Goal: Navigation & Orientation: Find specific page/section

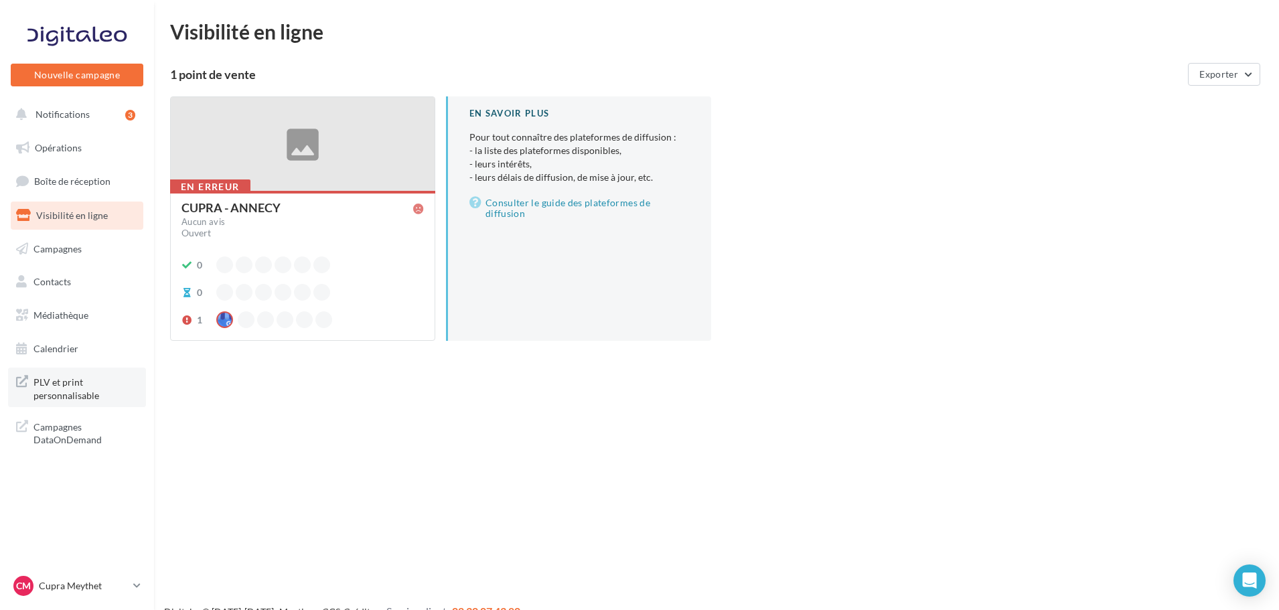
click at [76, 384] on span "PLV et print personnalisable" at bounding box center [85, 387] width 104 height 29
click at [96, 156] on link "Opérations" at bounding box center [77, 148] width 138 height 28
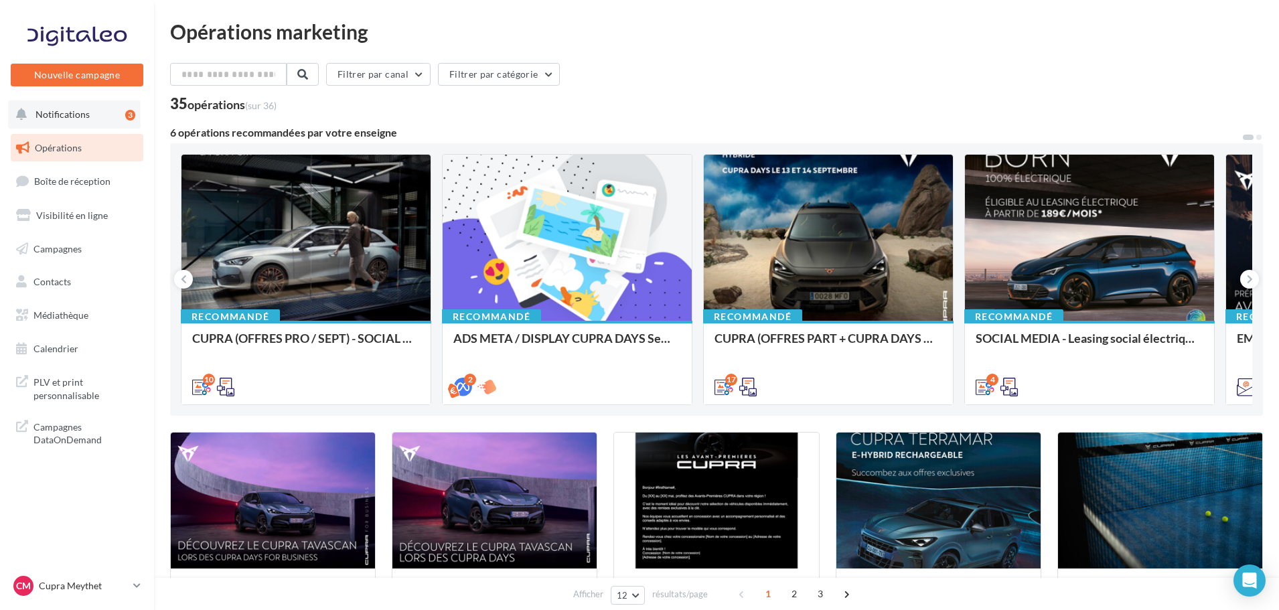
click at [102, 127] on button "Notifications 3" at bounding box center [74, 114] width 133 height 28
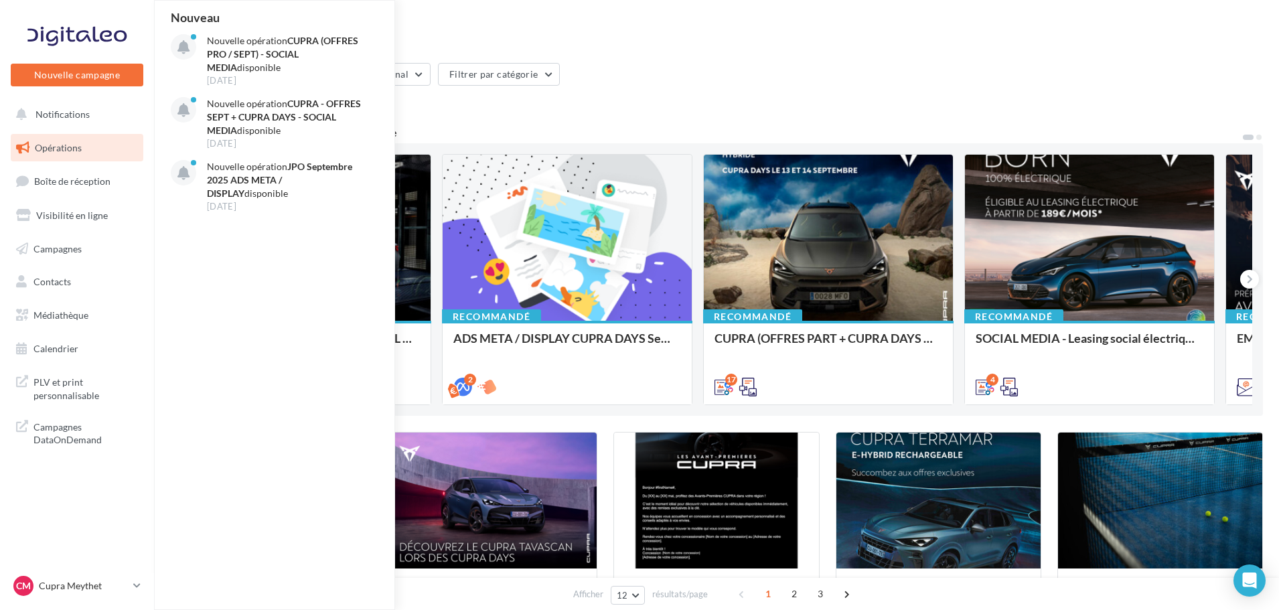
click at [97, 141] on link "Opérations" at bounding box center [77, 148] width 138 height 28
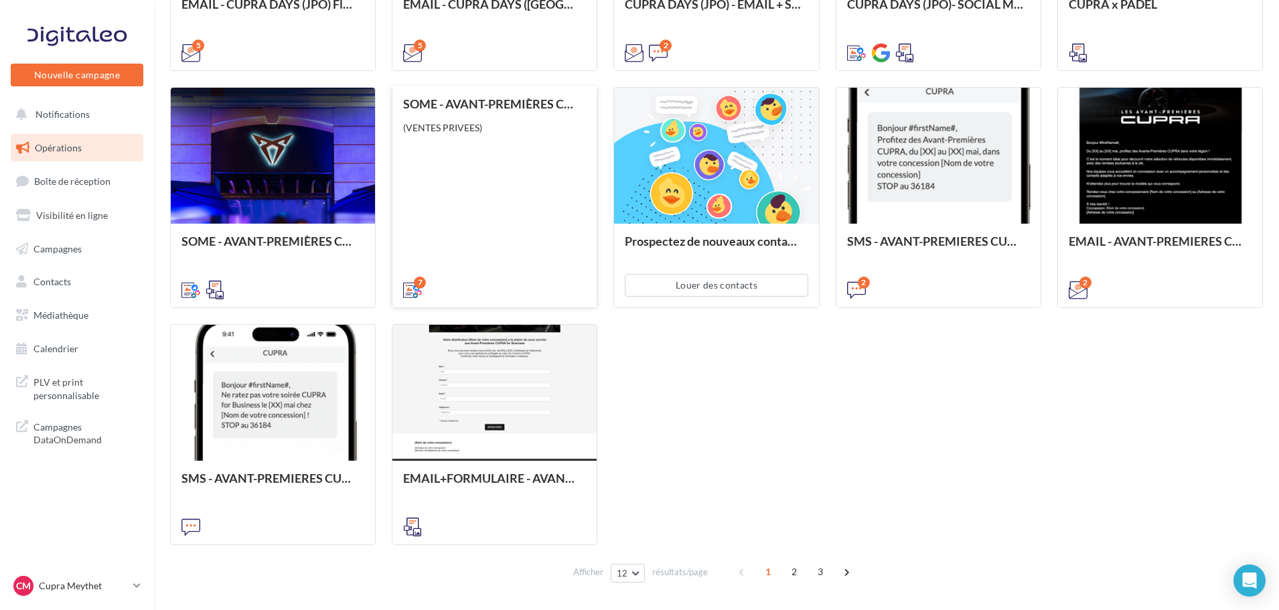
scroll to position [628, 0]
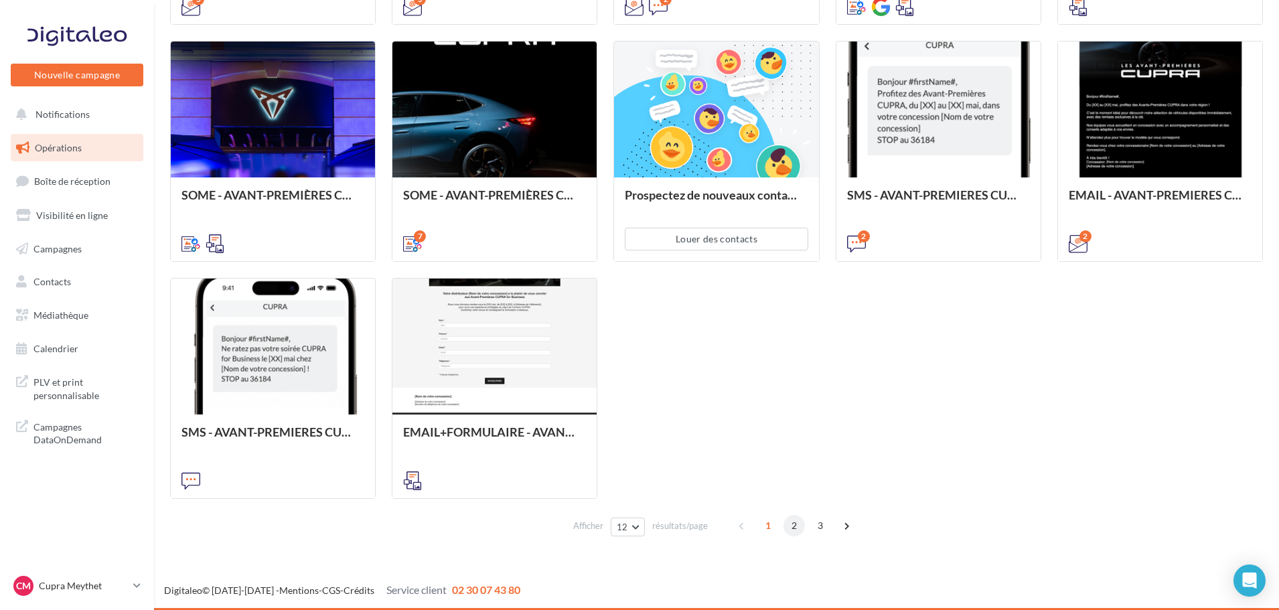
click at [790, 528] on span "2" at bounding box center [794, 525] width 21 height 21
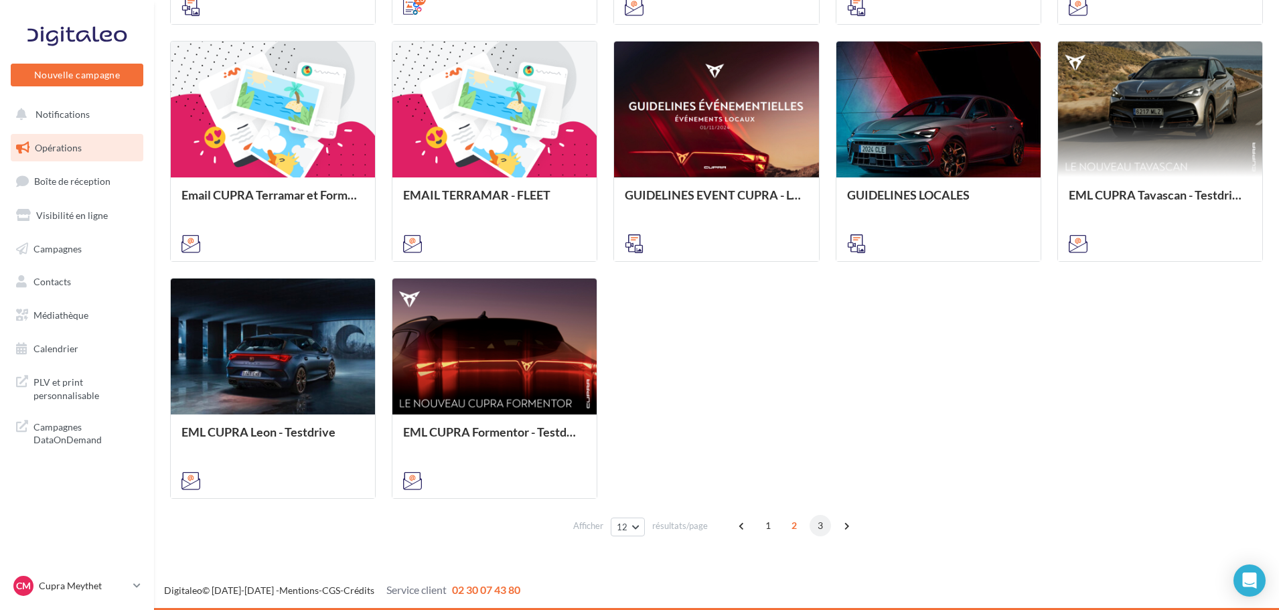
click at [813, 525] on span "3" at bounding box center [820, 525] width 21 height 21
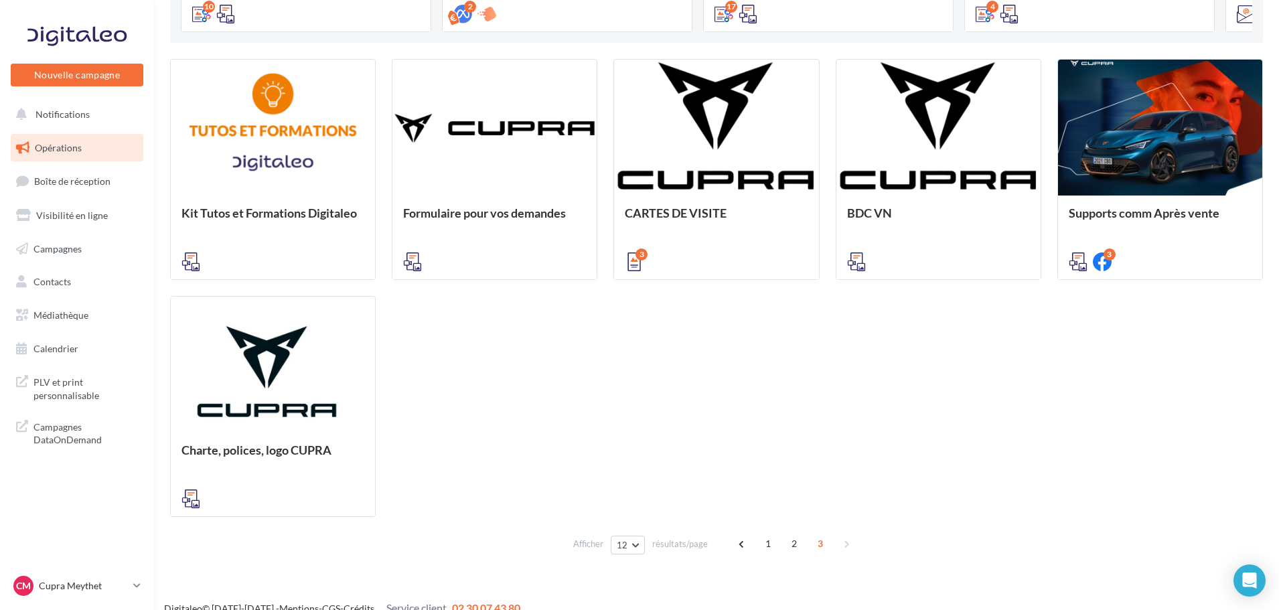
scroll to position [391, 0]
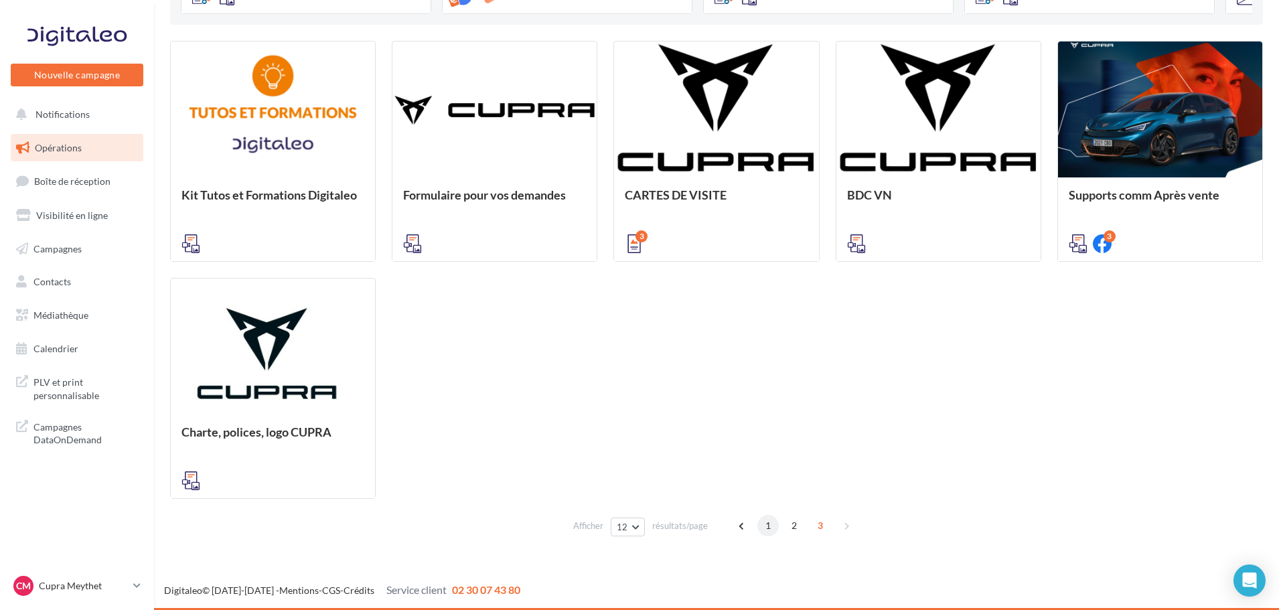
click at [770, 523] on span "1" at bounding box center [768, 525] width 21 height 21
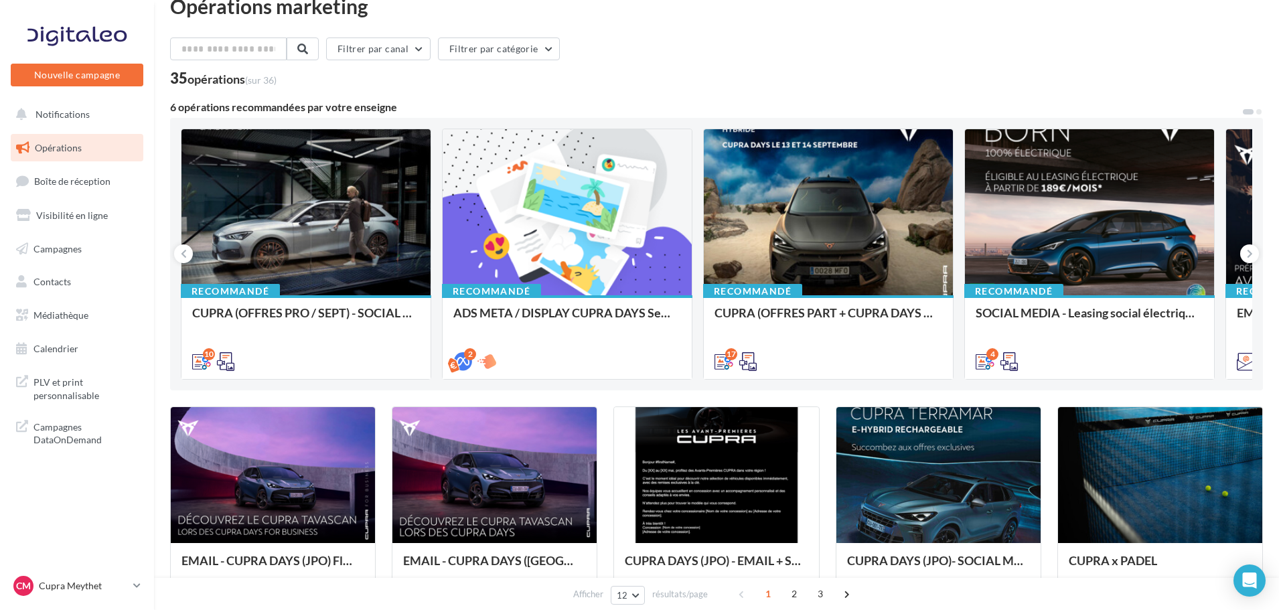
scroll to position [0, 0]
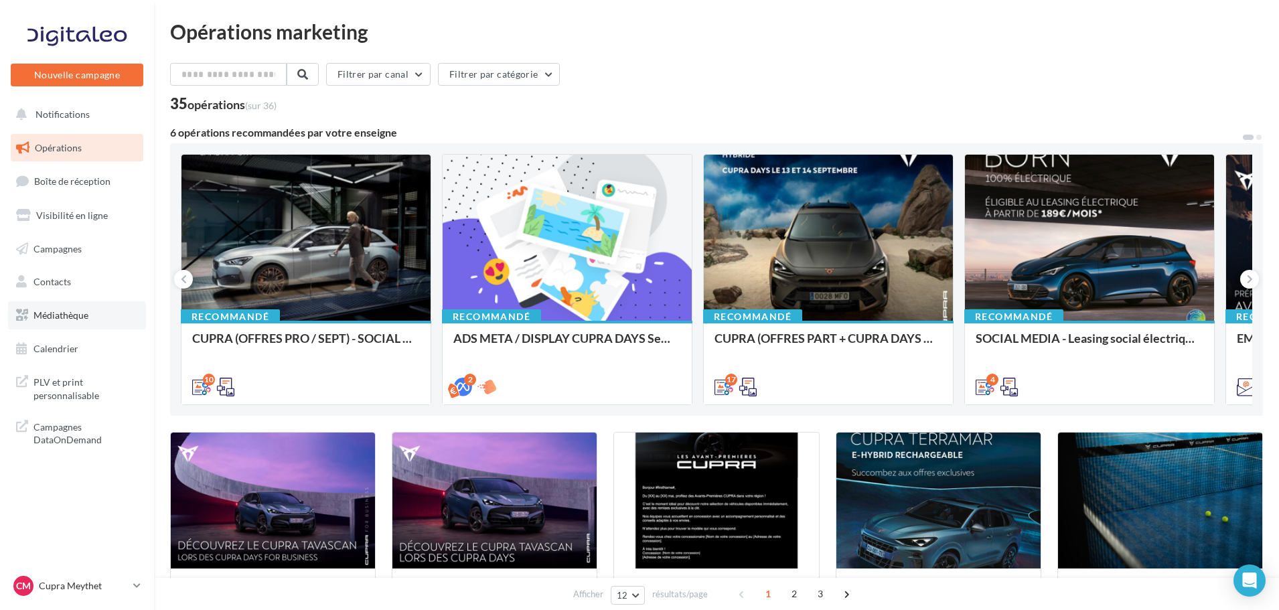
click at [64, 322] on link "Médiathèque" at bounding box center [77, 315] width 138 height 28
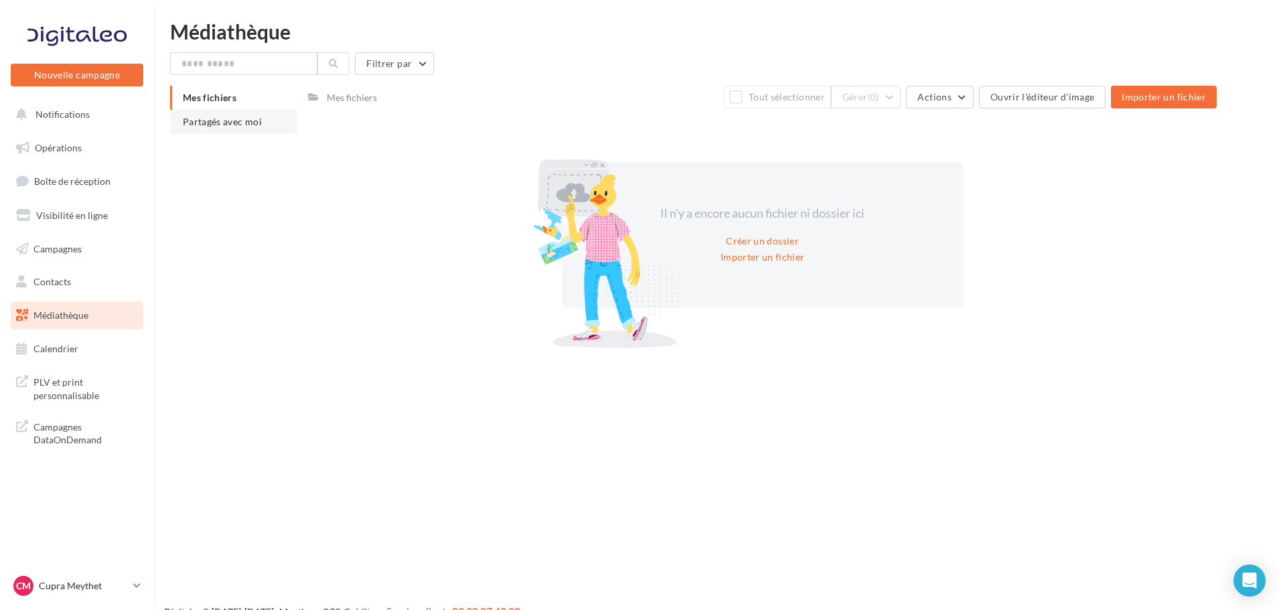
click at [235, 127] on li "Partagés avec moi" at bounding box center [233, 122] width 127 height 24
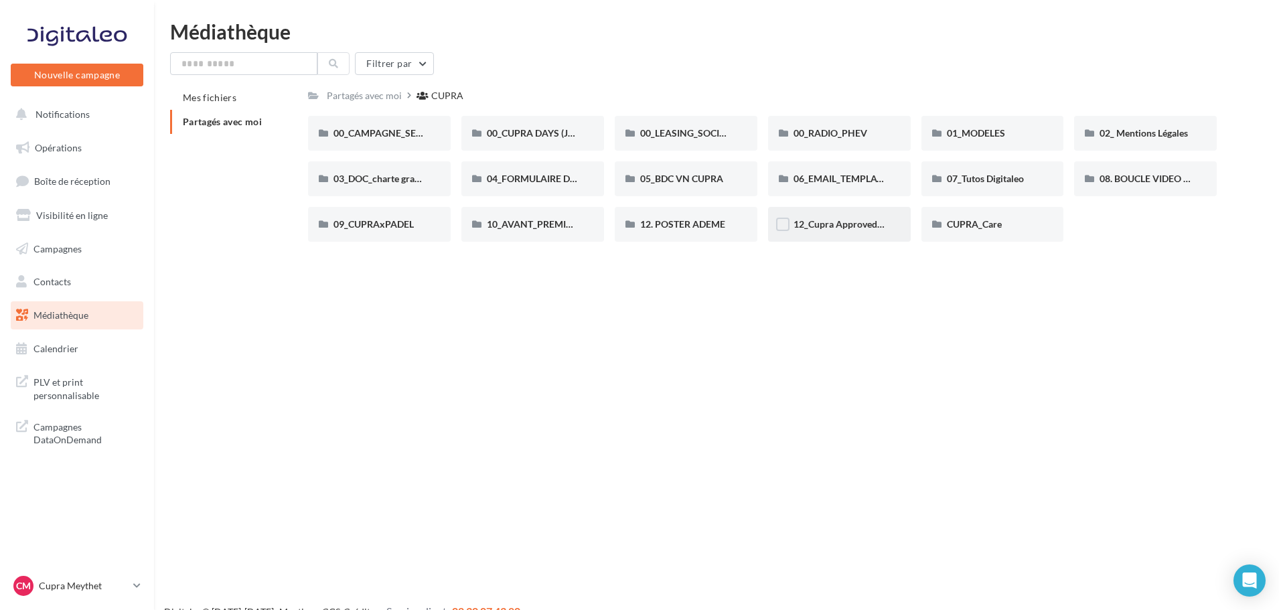
click at [851, 230] on div "12_Cupra Approved_OCCASIONS_GARANTIES" at bounding box center [840, 224] width 92 height 13
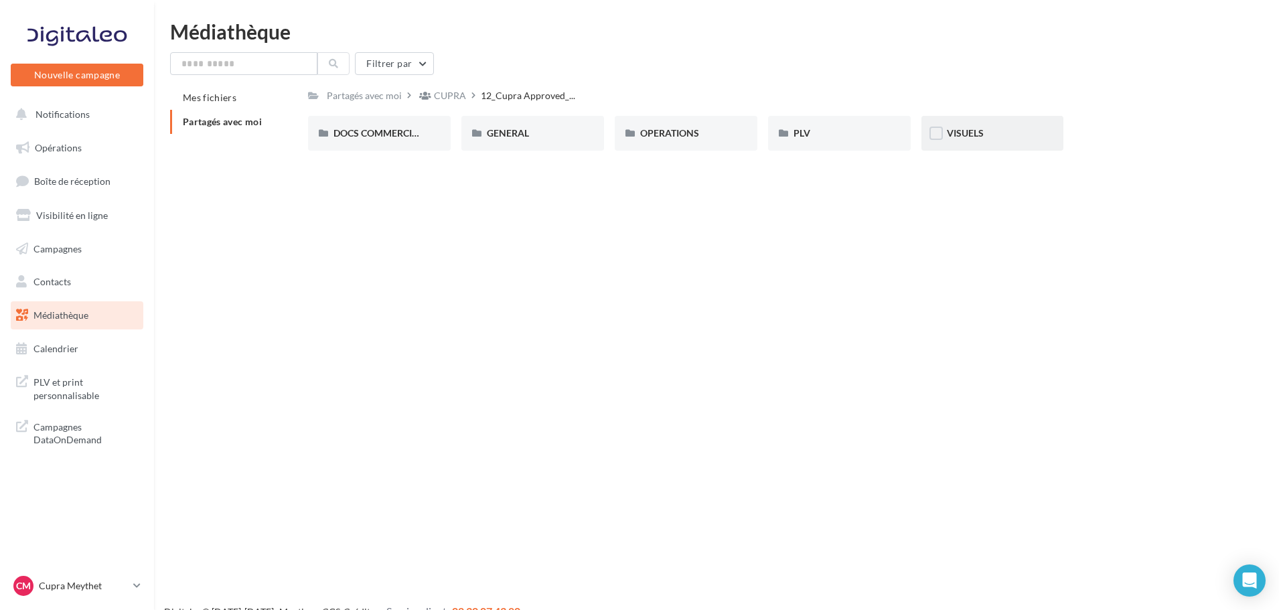
click at [954, 127] on span "VISUELS" at bounding box center [965, 132] width 37 height 11
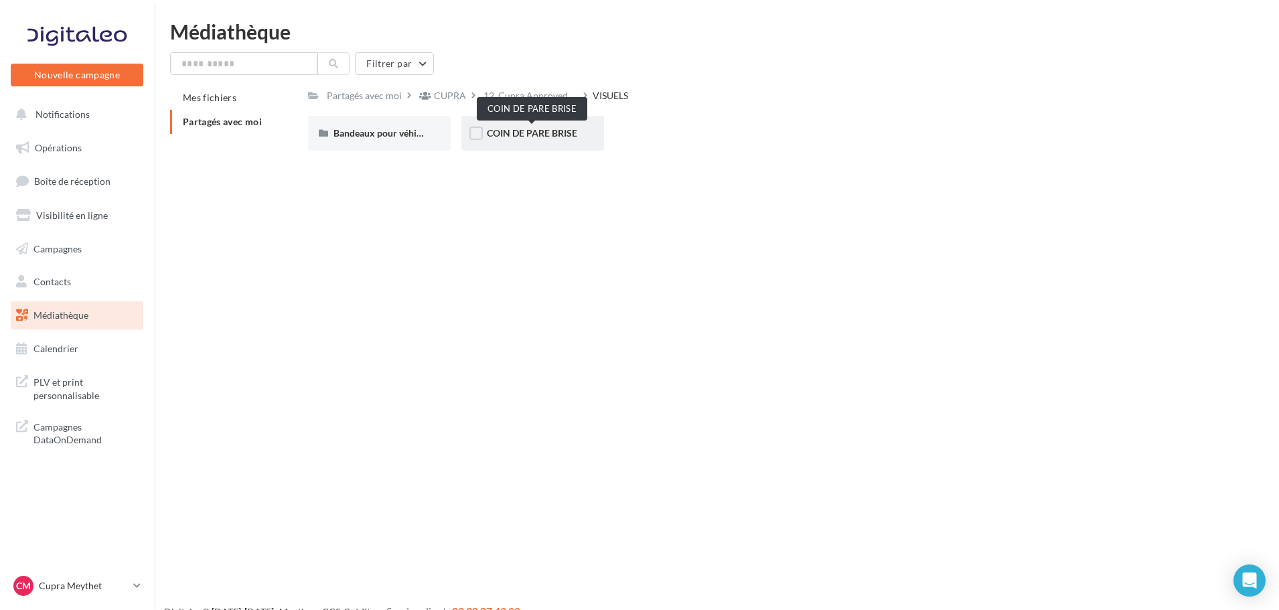
click at [560, 138] on span "COIN DE PARE BRISE" at bounding box center [532, 132] width 90 height 11
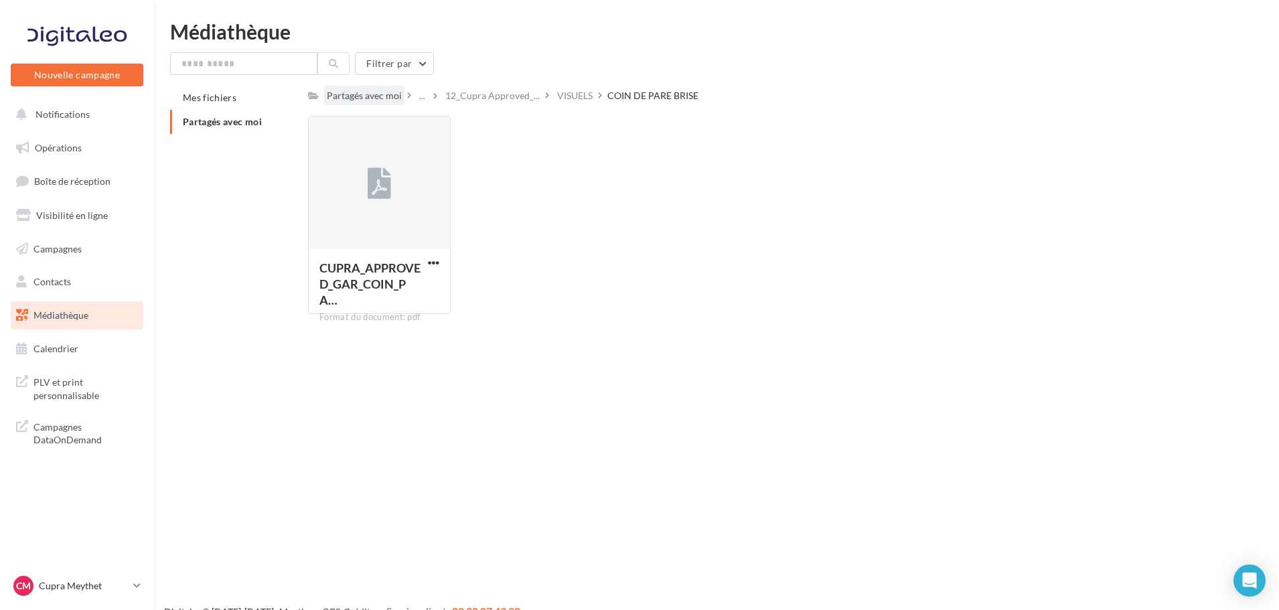
click at [394, 96] on div "Partagés avec moi" at bounding box center [364, 95] width 75 height 13
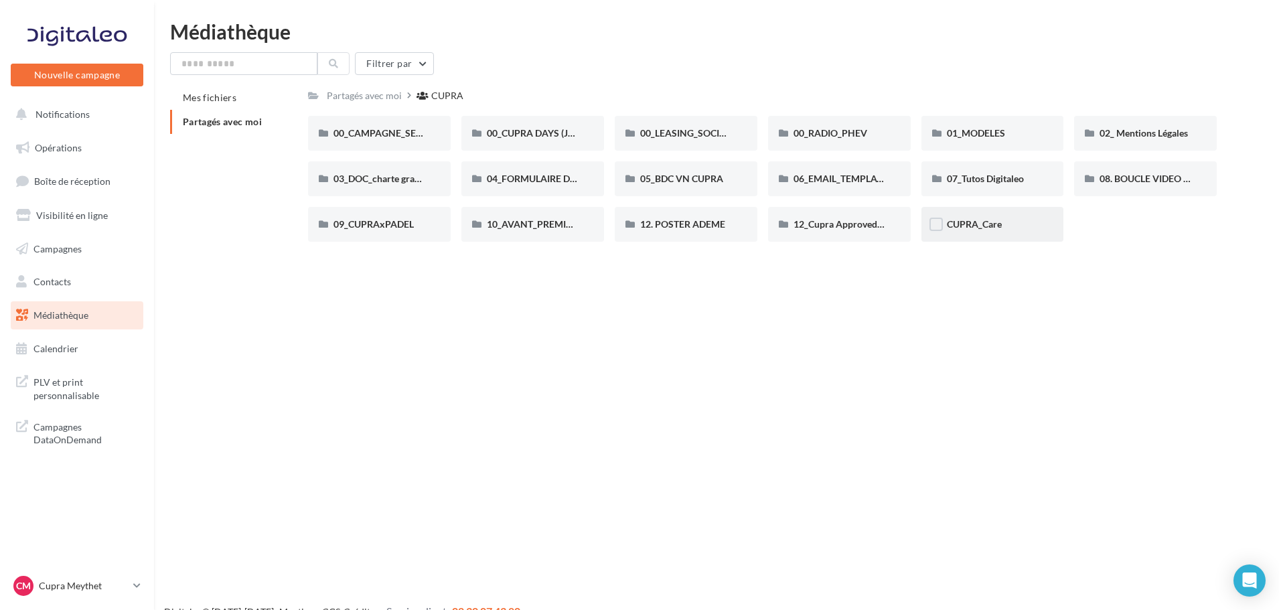
click at [983, 240] on div "CUPRA_Care" at bounding box center [993, 224] width 143 height 35
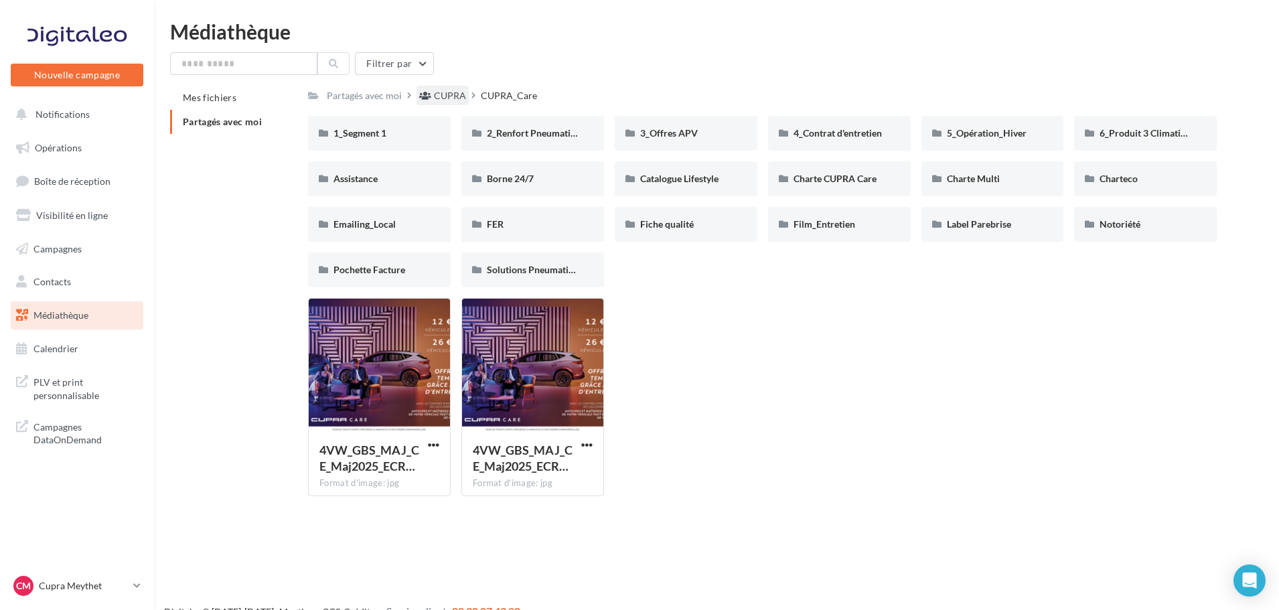
click at [444, 96] on div "CUPRA" at bounding box center [450, 95] width 32 height 13
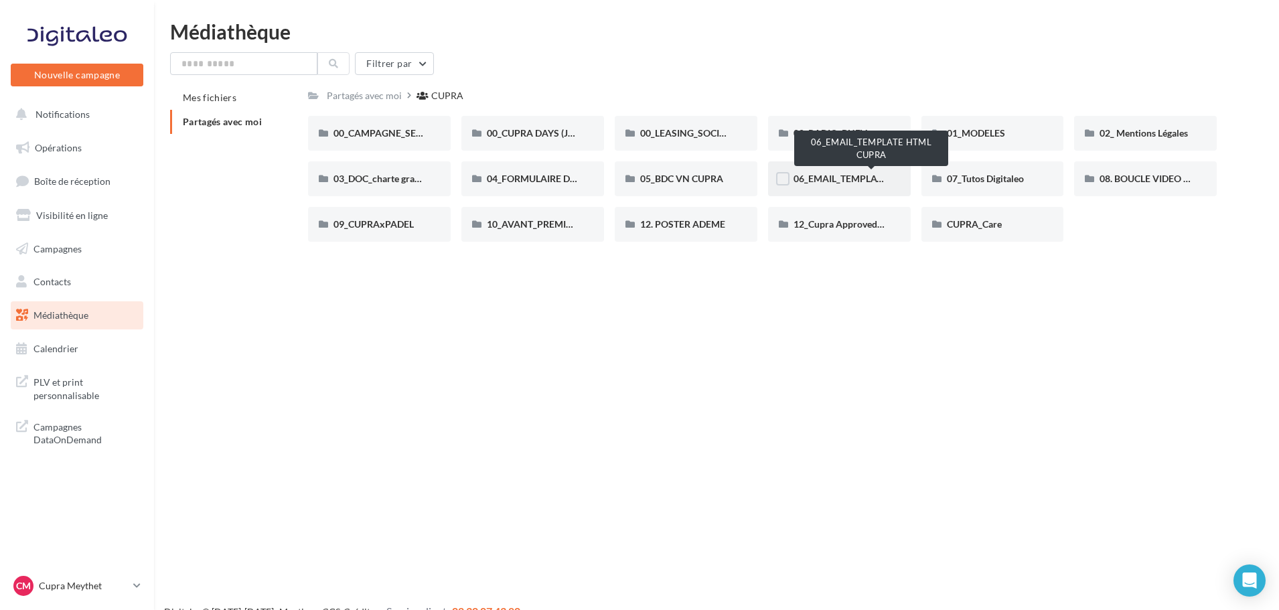
click at [804, 177] on span "06_EMAIL_TEMPLATE HTML CUPRA" at bounding box center [871, 178] width 155 height 11
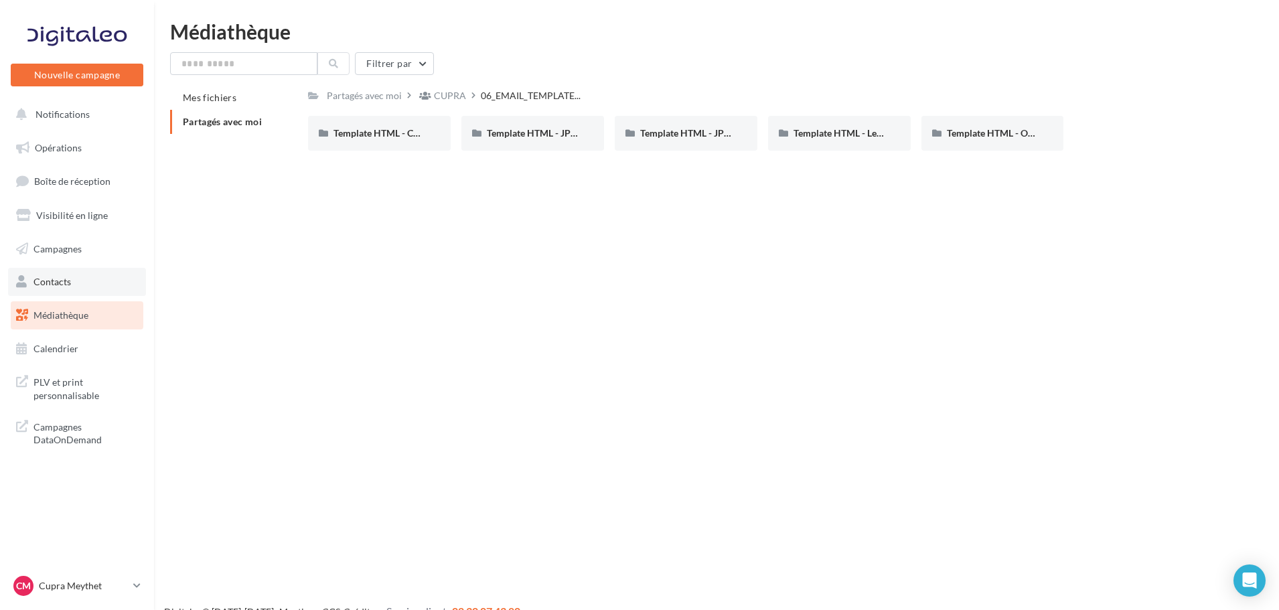
click at [95, 281] on link "Contacts" at bounding box center [77, 282] width 138 height 28
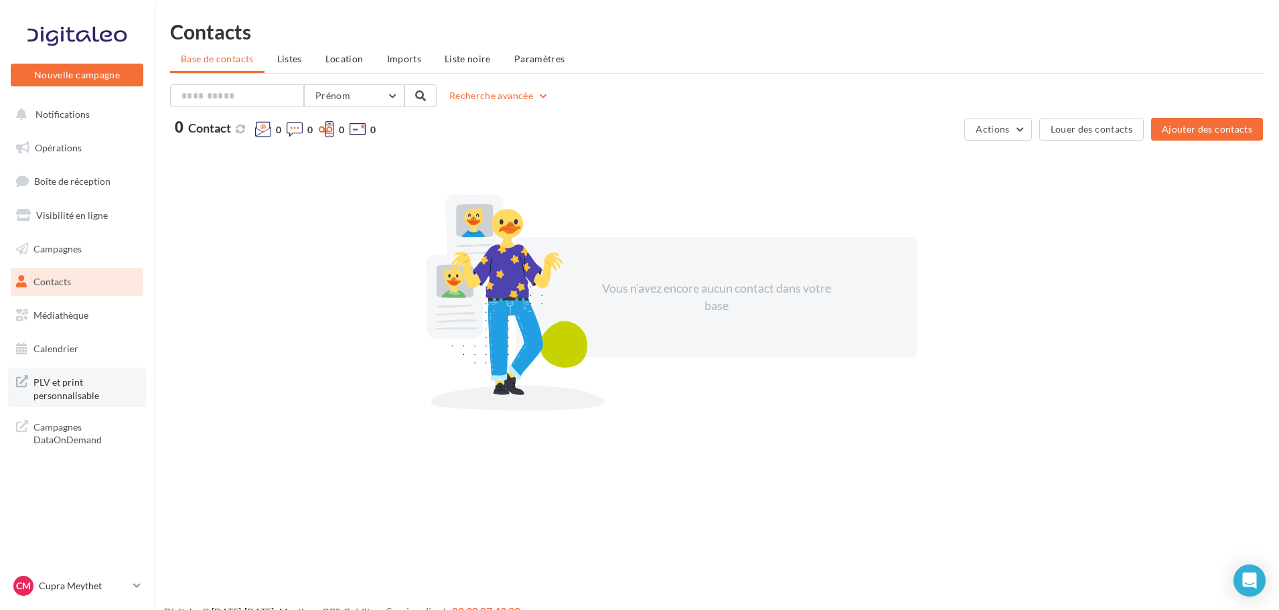
click at [96, 379] on span "PLV et print personnalisable" at bounding box center [85, 387] width 104 height 29
click at [62, 253] on span "Campagnes" at bounding box center [57, 247] width 48 height 11
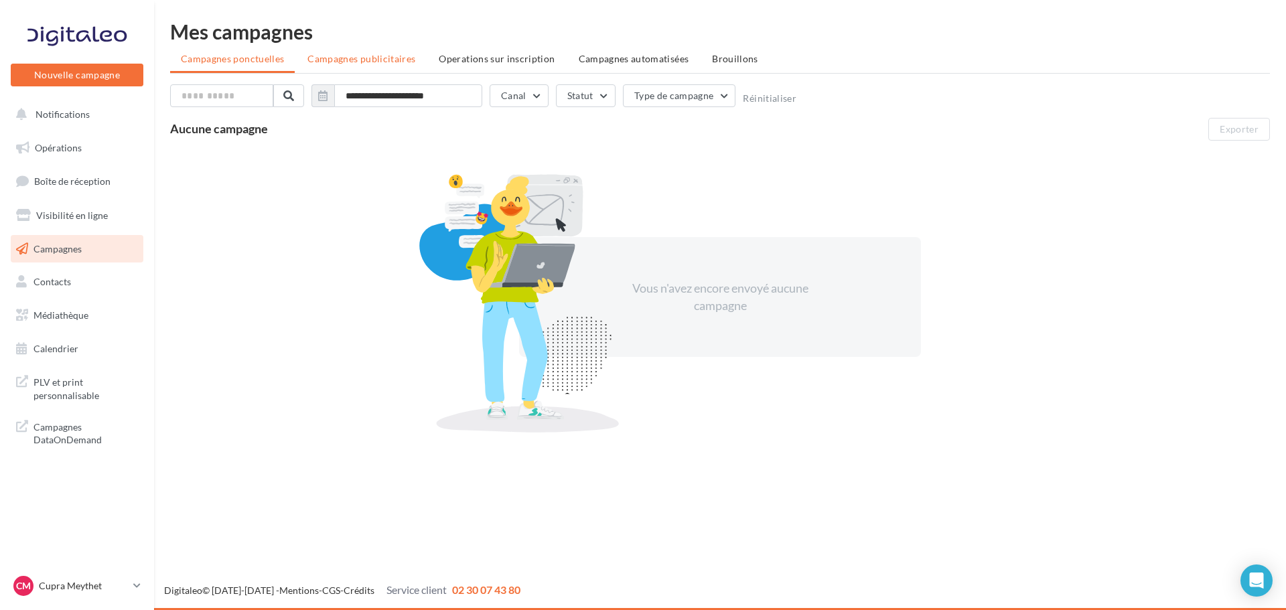
click at [382, 66] on li "Campagnes publicitaires" at bounding box center [361, 59] width 129 height 24
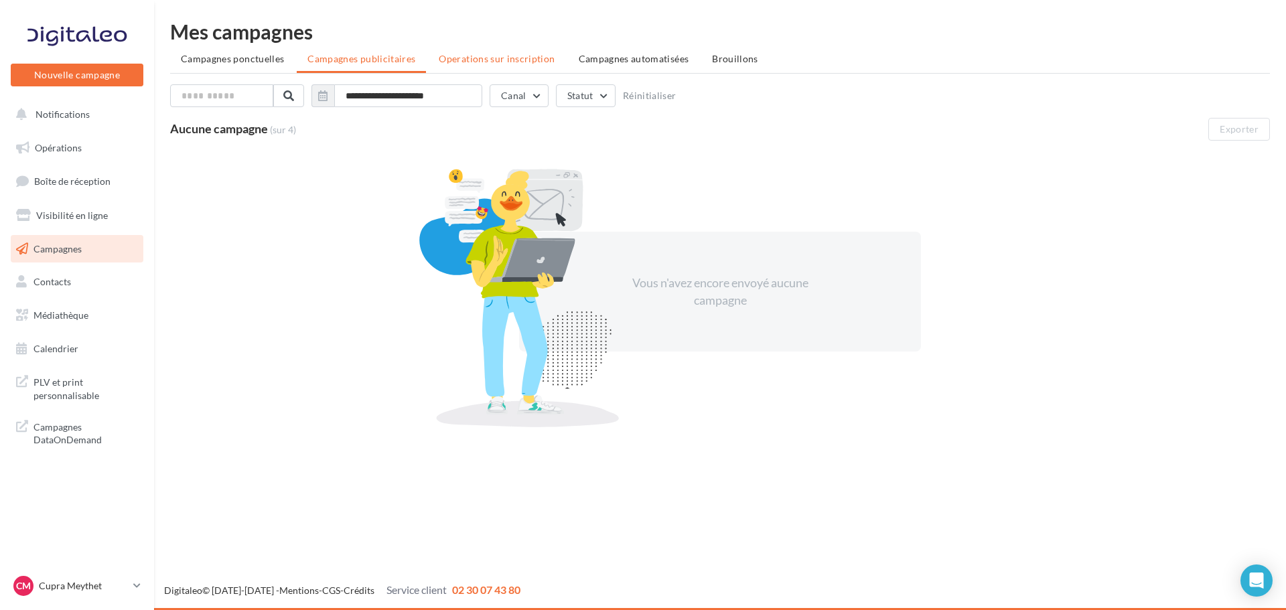
click at [505, 50] on li "Operations sur inscription" at bounding box center [496, 59] width 137 height 24
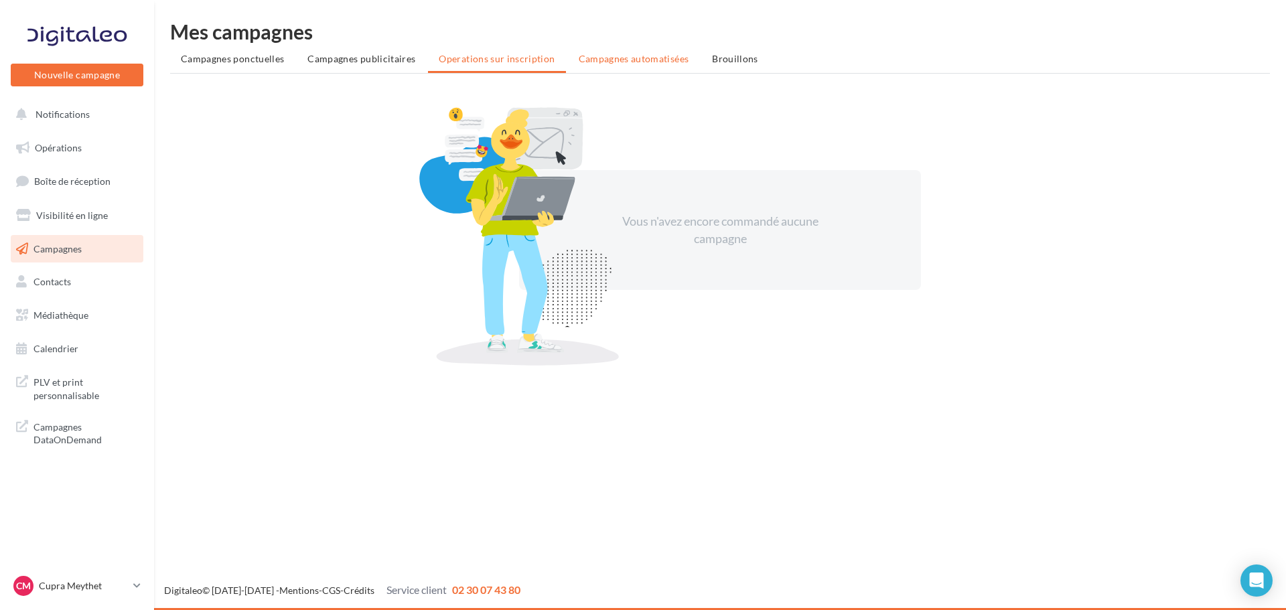
click at [620, 64] on span "Campagnes automatisées" at bounding box center [634, 58] width 111 height 11
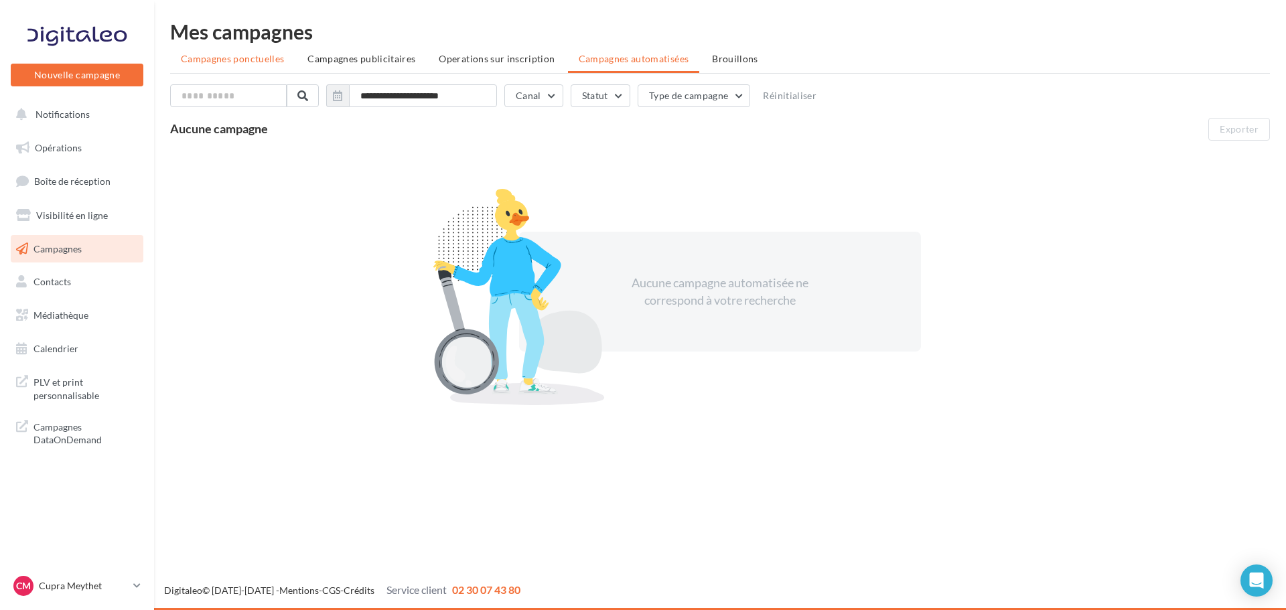
click at [250, 70] on li "Campagnes ponctuelles" at bounding box center [232, 59] width 125 height 24
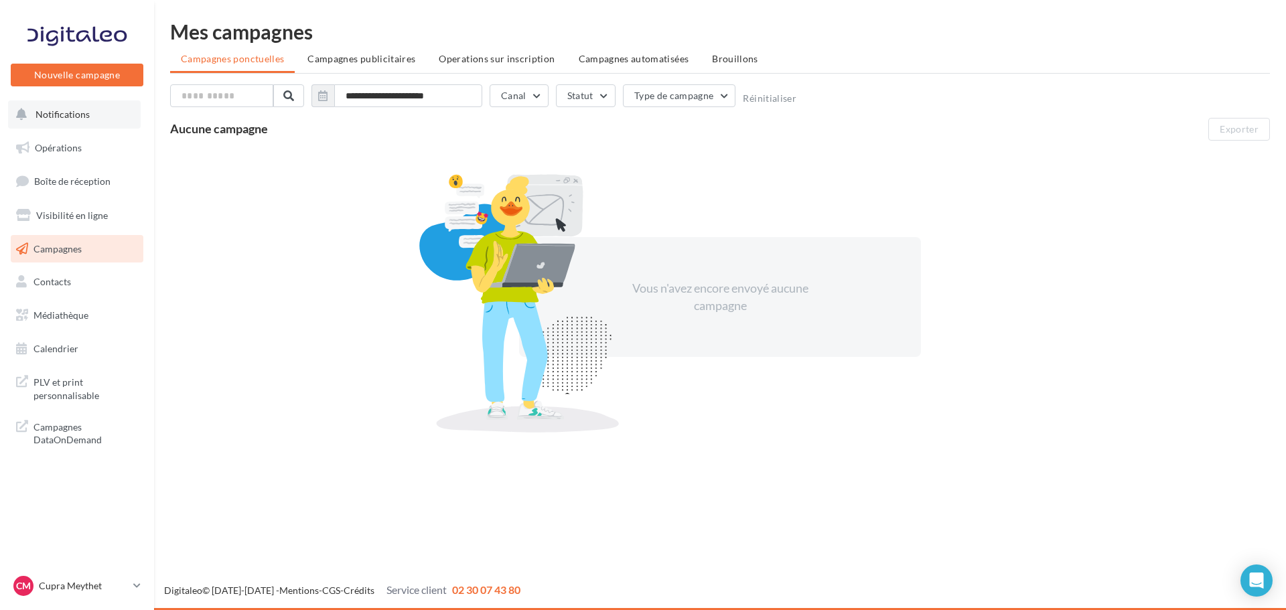
click at [84, 121] on button "Notifications" at bounding box center [74, 114] width 133 height 28
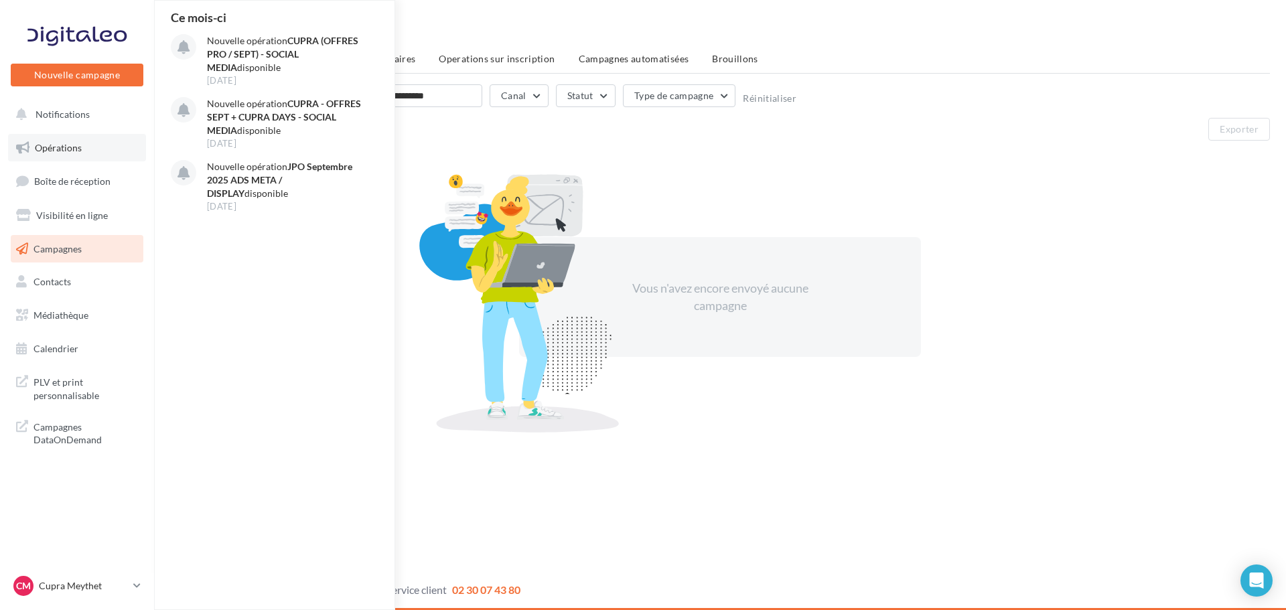
click at [95, 153] on link "Opérations" at bounding box center [77, 148] width 138 height 28
